Goal: Find specific page/section: Find specific page/section

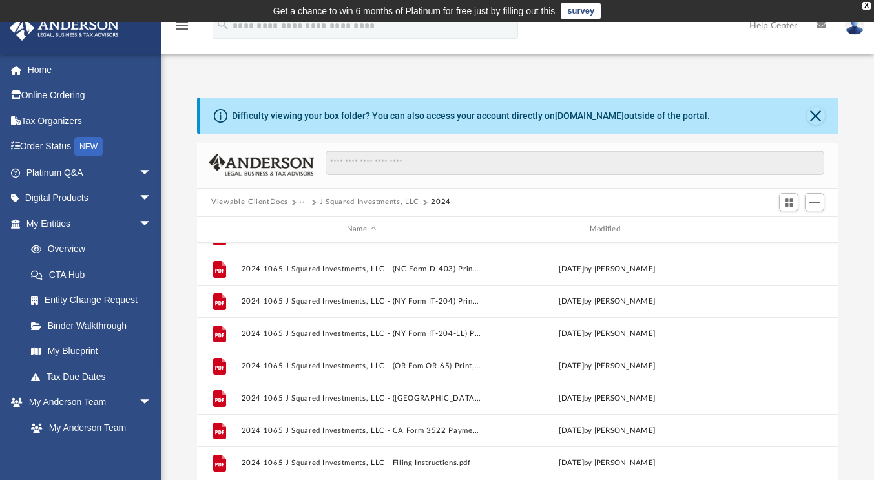
scroll to position [284, 632]
click at [817, 109] on button "Close" at bounding box center [816, 116] width 18 height 18
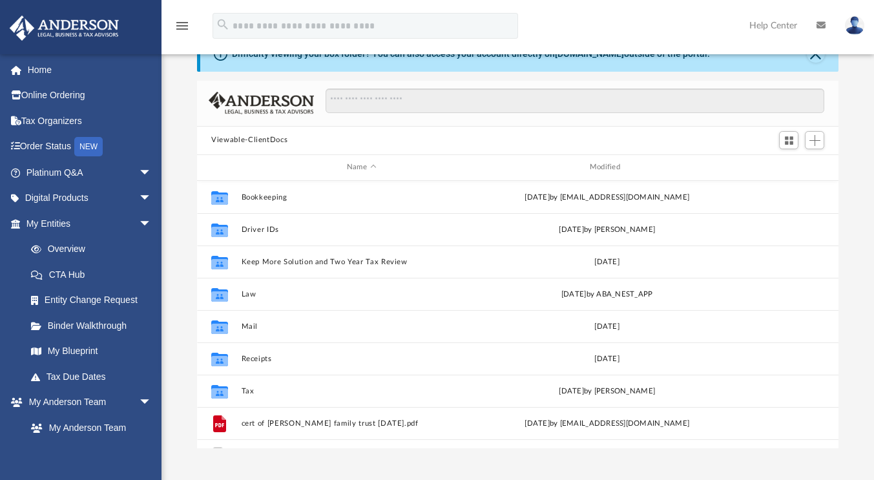
scroll to position [284, 632]
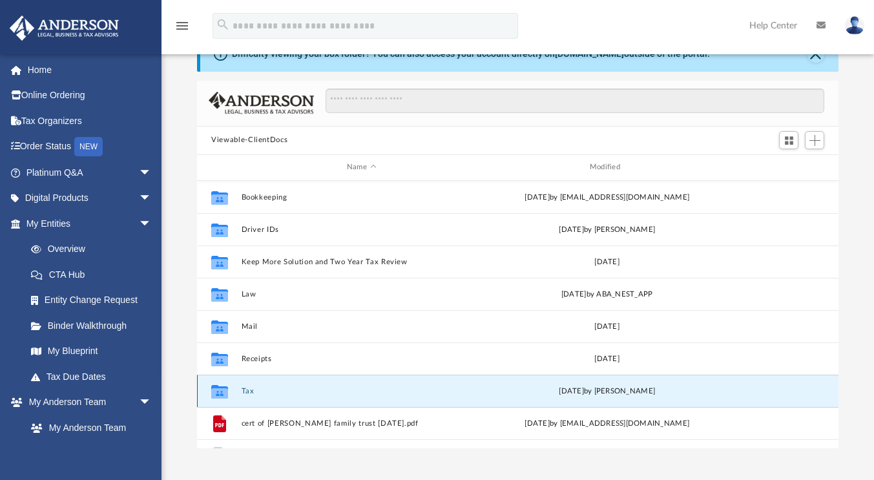
click at [244, 388] on button "Tax" at bounding box center [362, 391] width 240 height 8
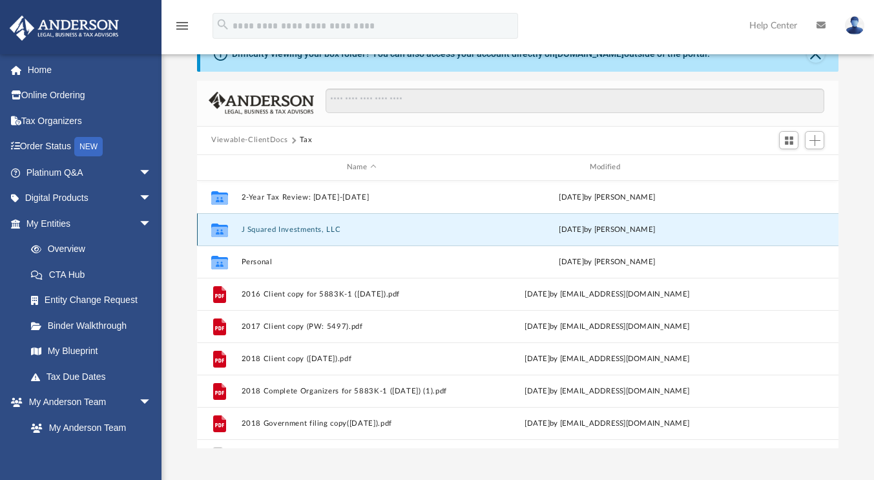
click at [335, 228] on button "J Squared Investments, LLC" at bounding box center [362, 230] width 240 height 8
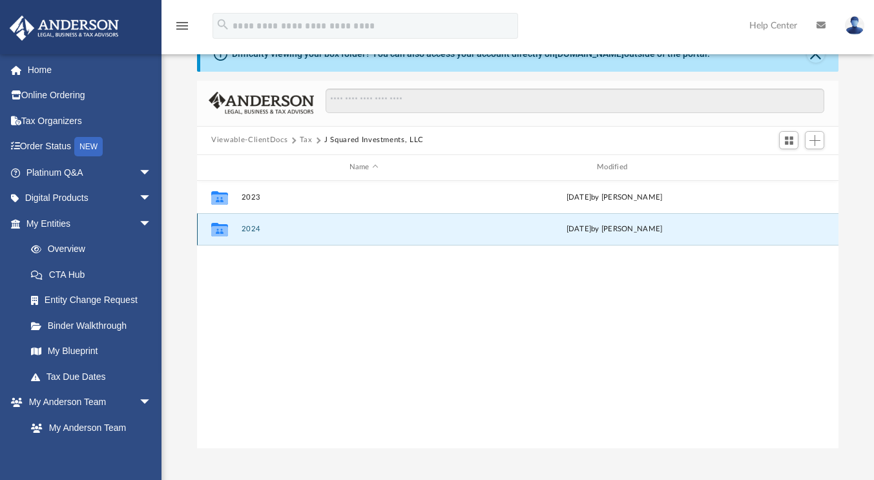
click at [250, 228] on button "2024" at bounding box center [364, 229] width 245 height 8
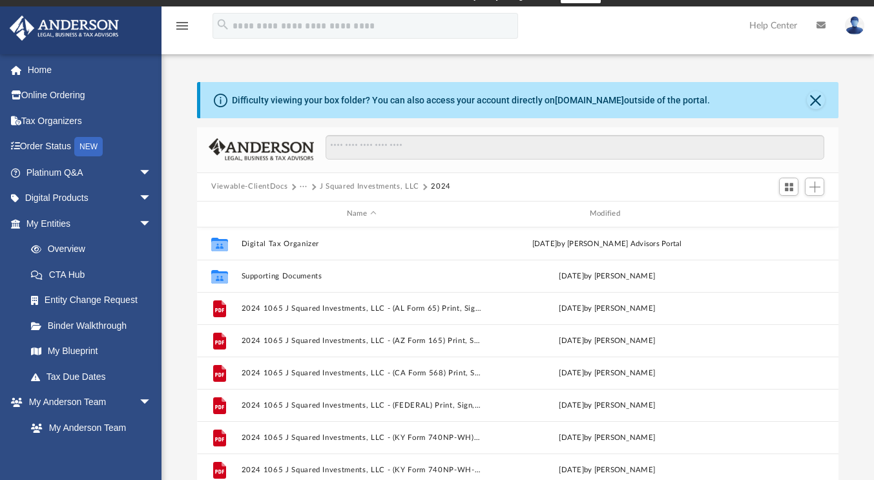
scroll to position [0, 0]
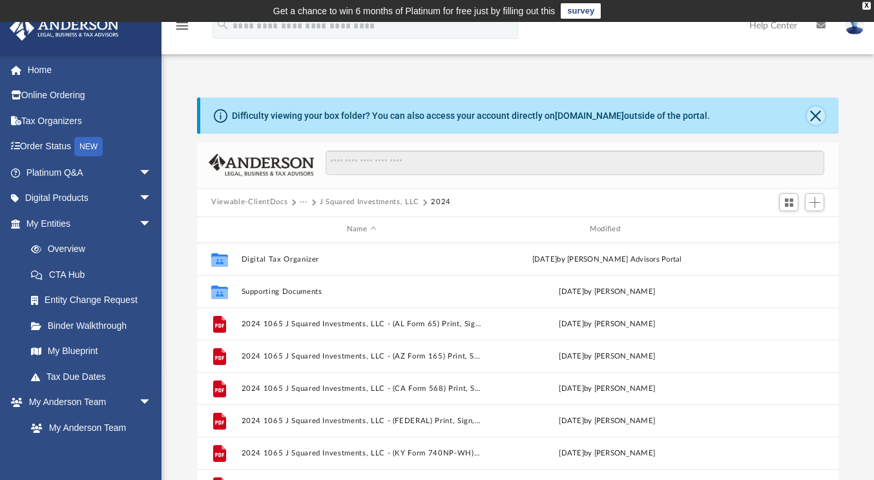
click at [818, 118] on button "Close" at bounding box center [816, 116] width 18 height 18
